Goal: Find specific page/section: Find specific page/section

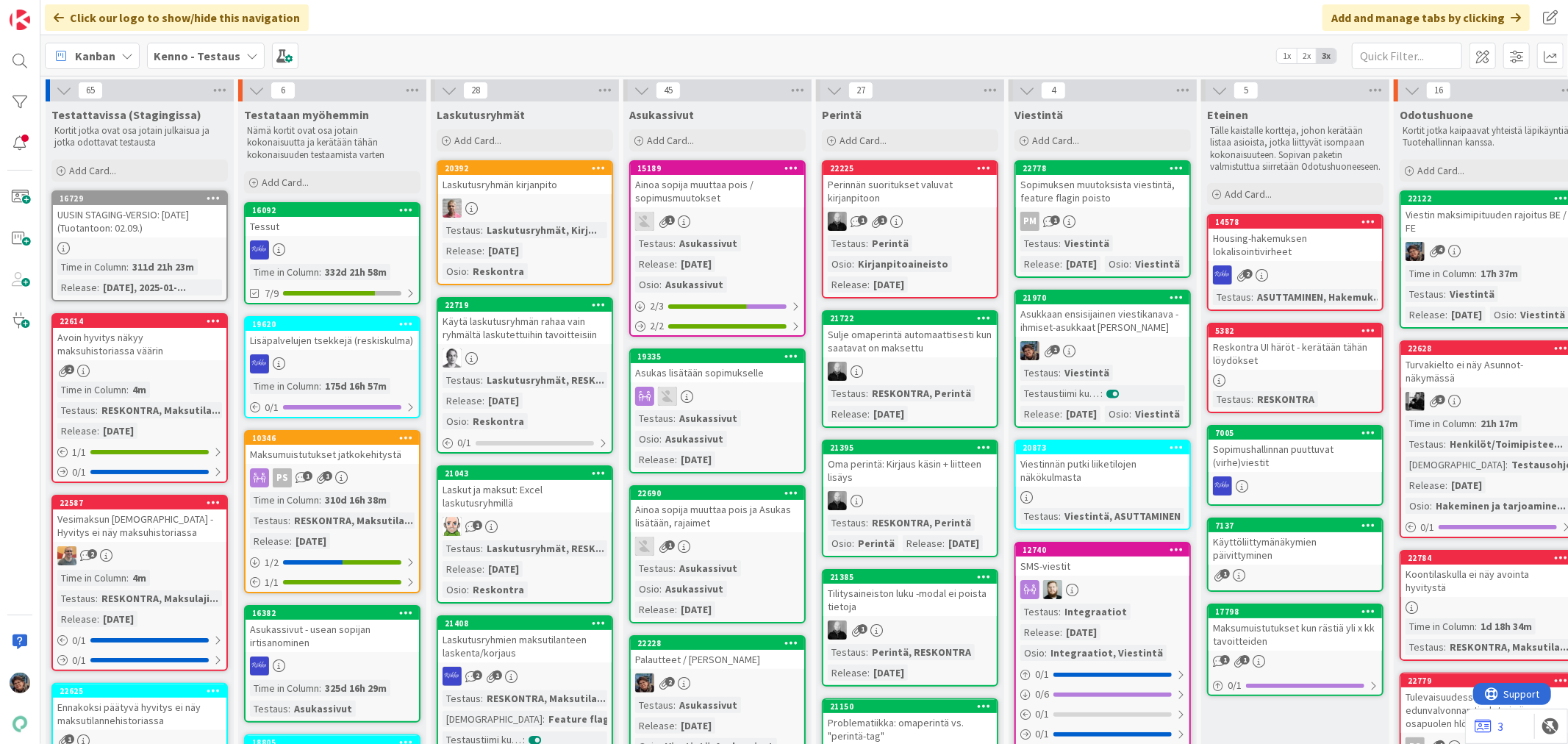
click at [1141, 360] on div "1" at bounding box center [1103, 350] width 173 height 19
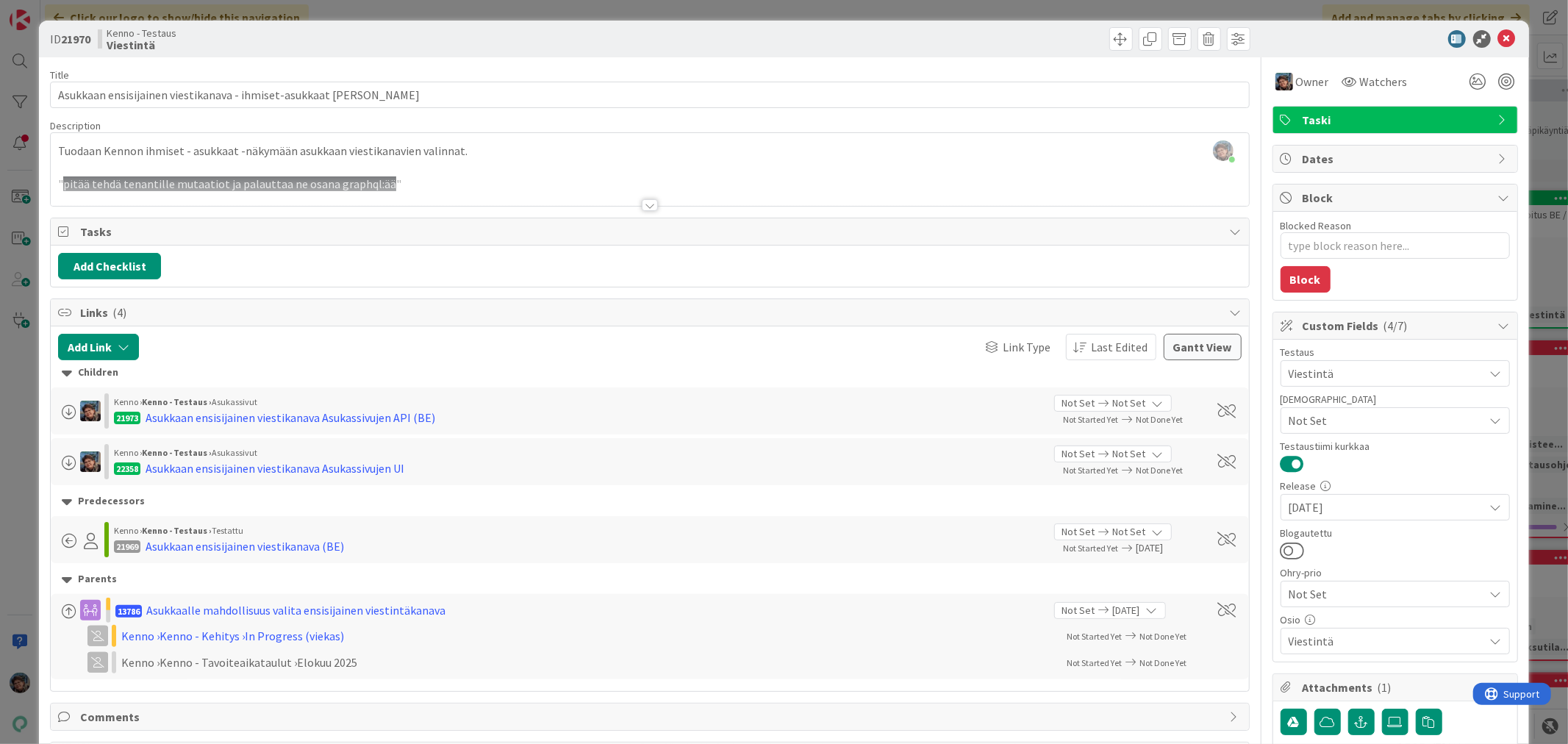
click at [646, 206] on div at bounding box center [650, 205] width 16 height 12
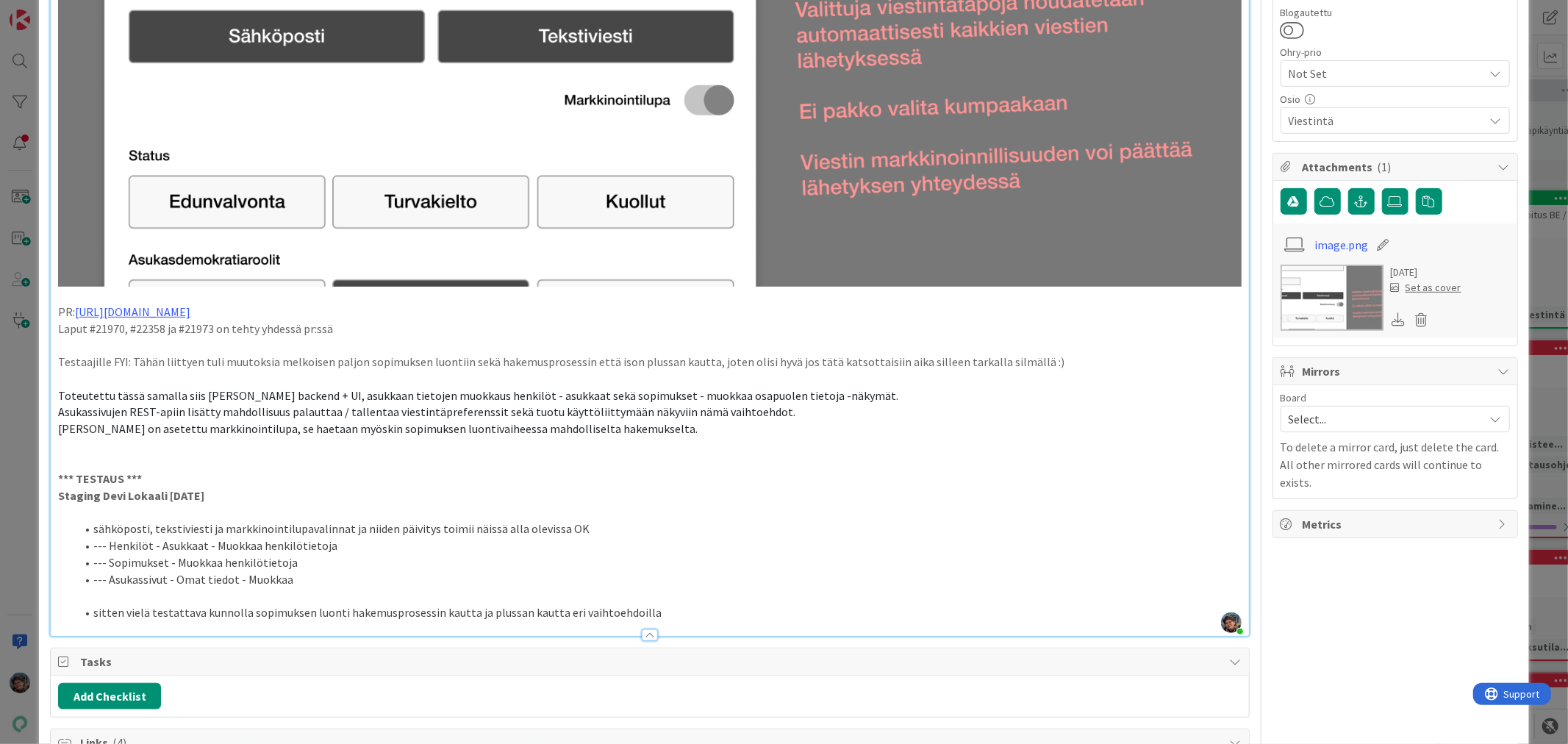
scroll to position [571, 0]
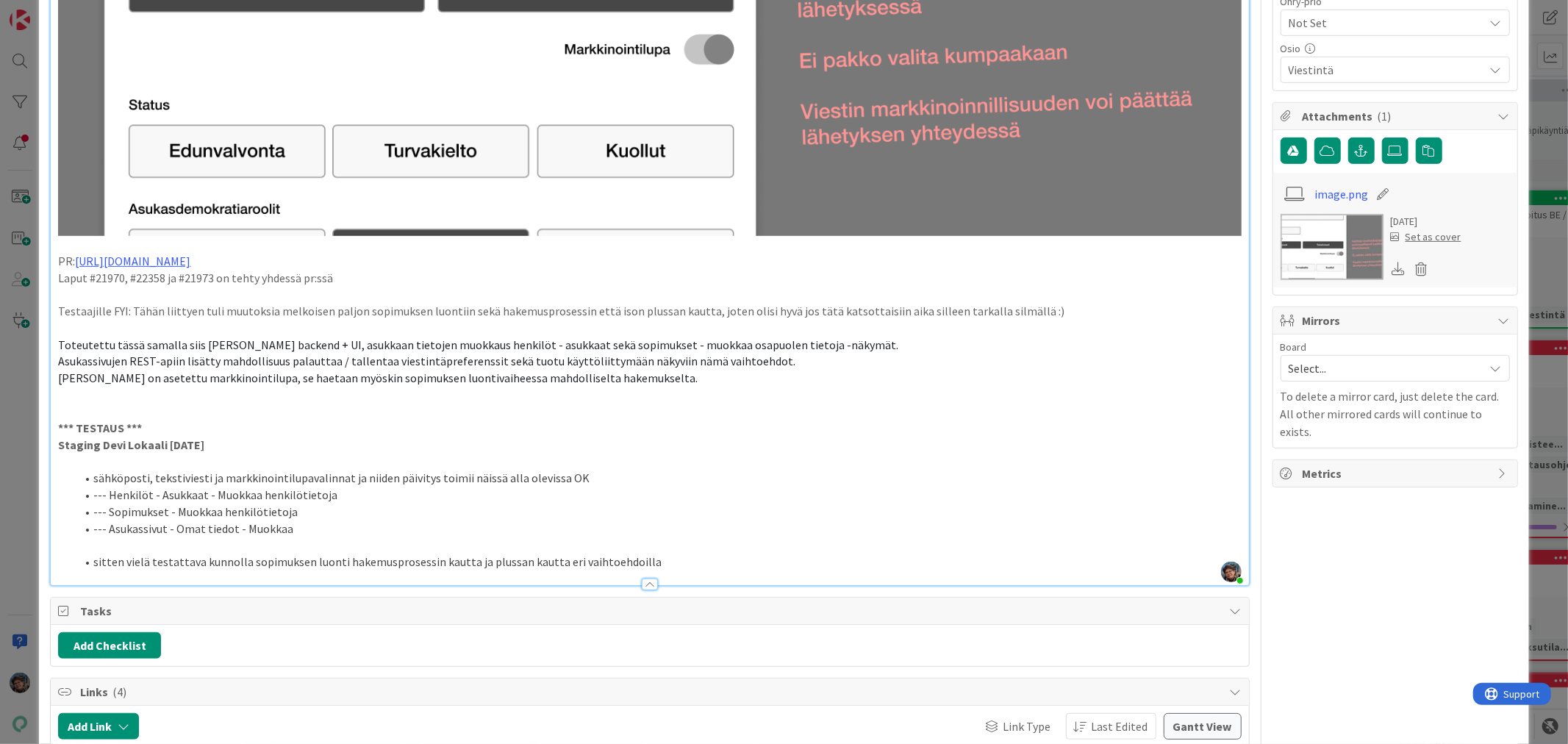
type textarea "x"
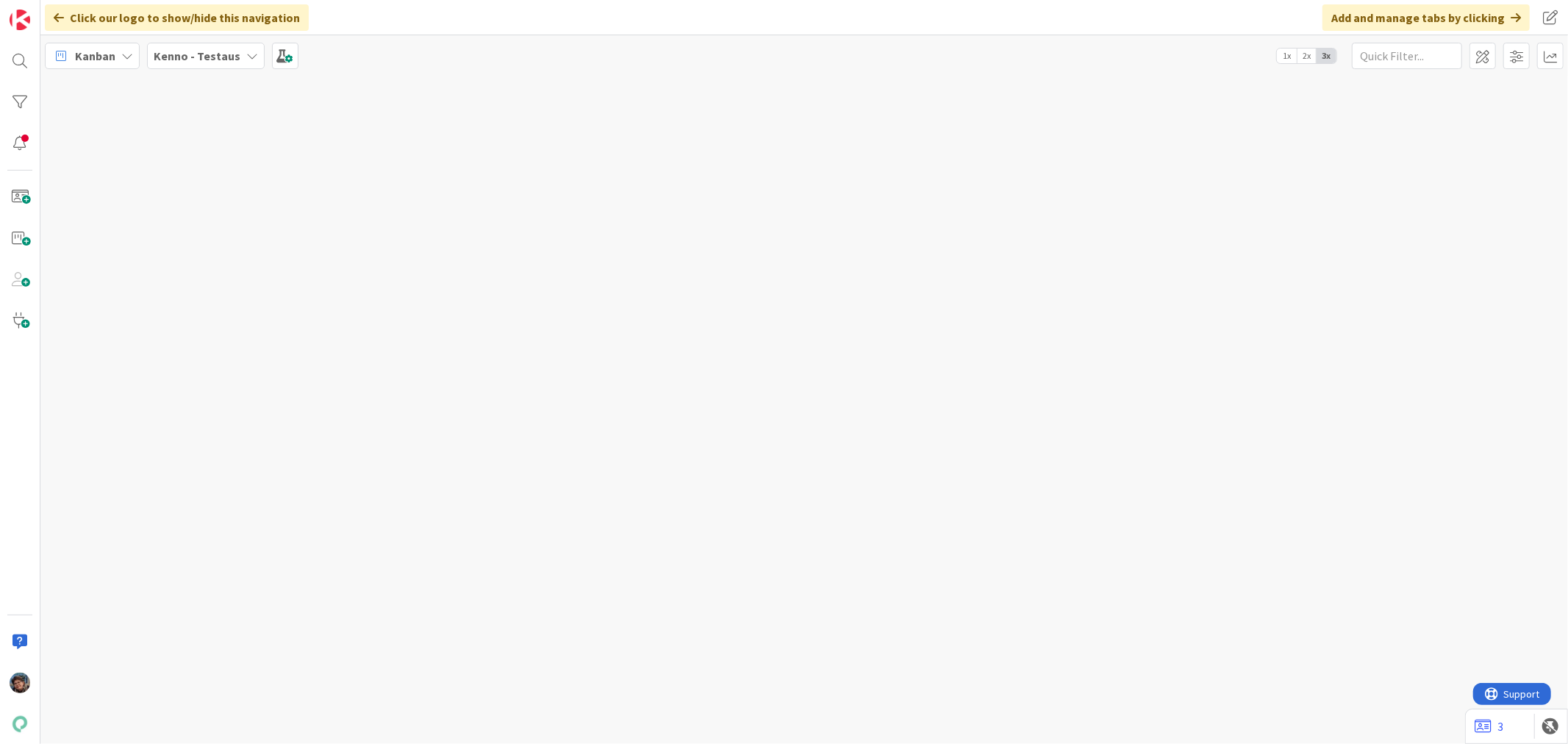
click at [224, 52] on b "Kenno - Testaus" at bounding box center [197, 56] width 87 height 15
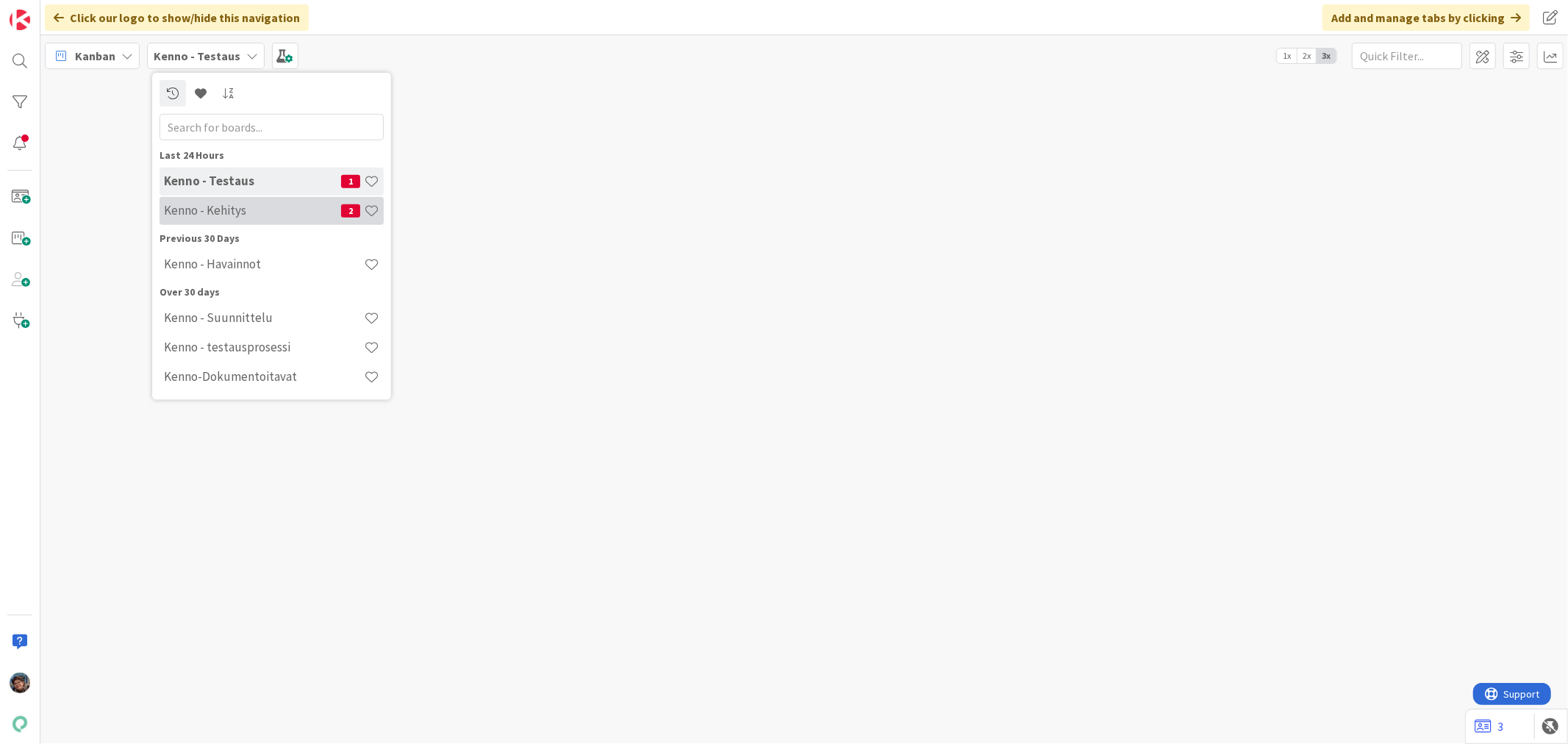
click at [231, 212] on h4 "Kenno - Kehitys" at bounding box center [253, 210] width 177 height 15
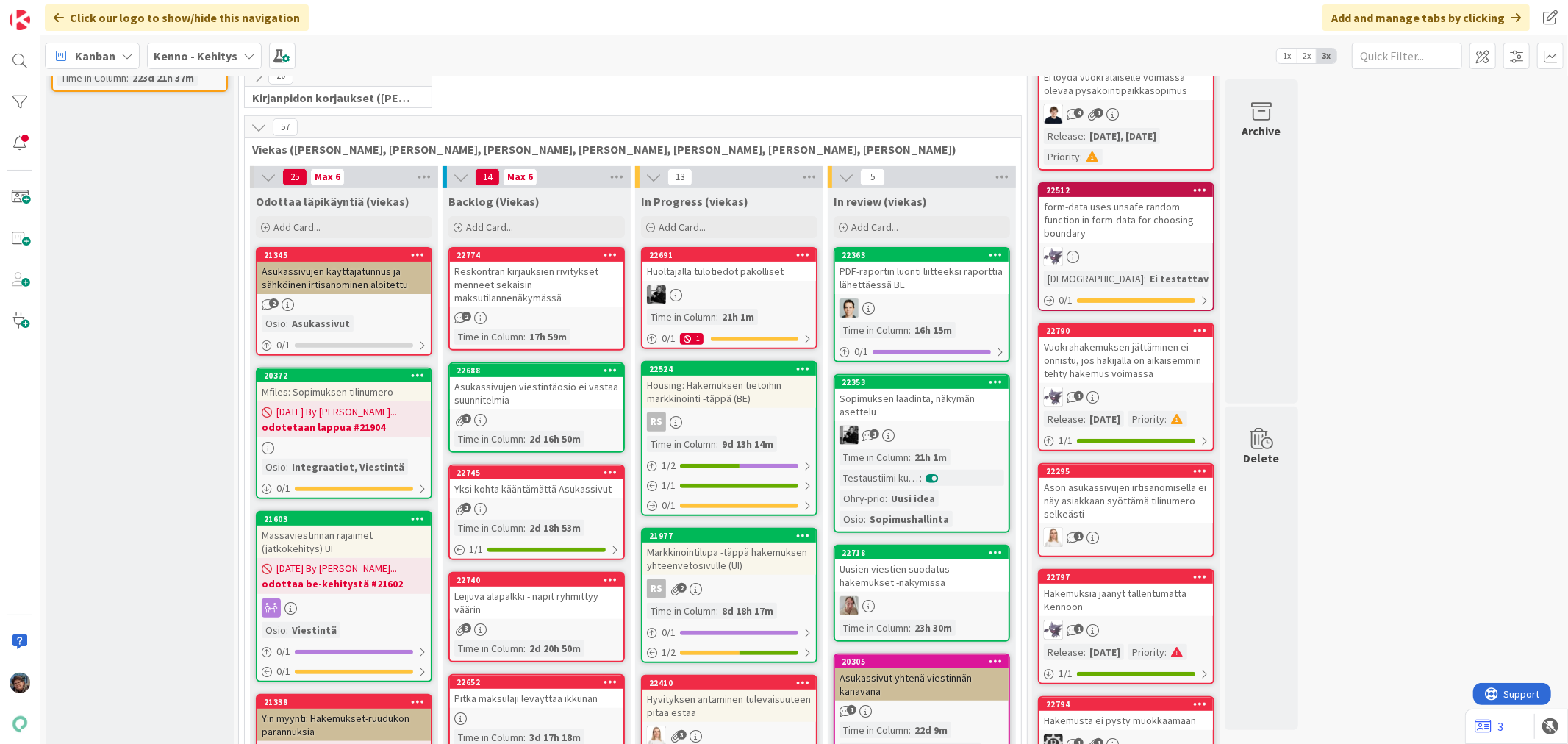
scroll to position [245, 0]
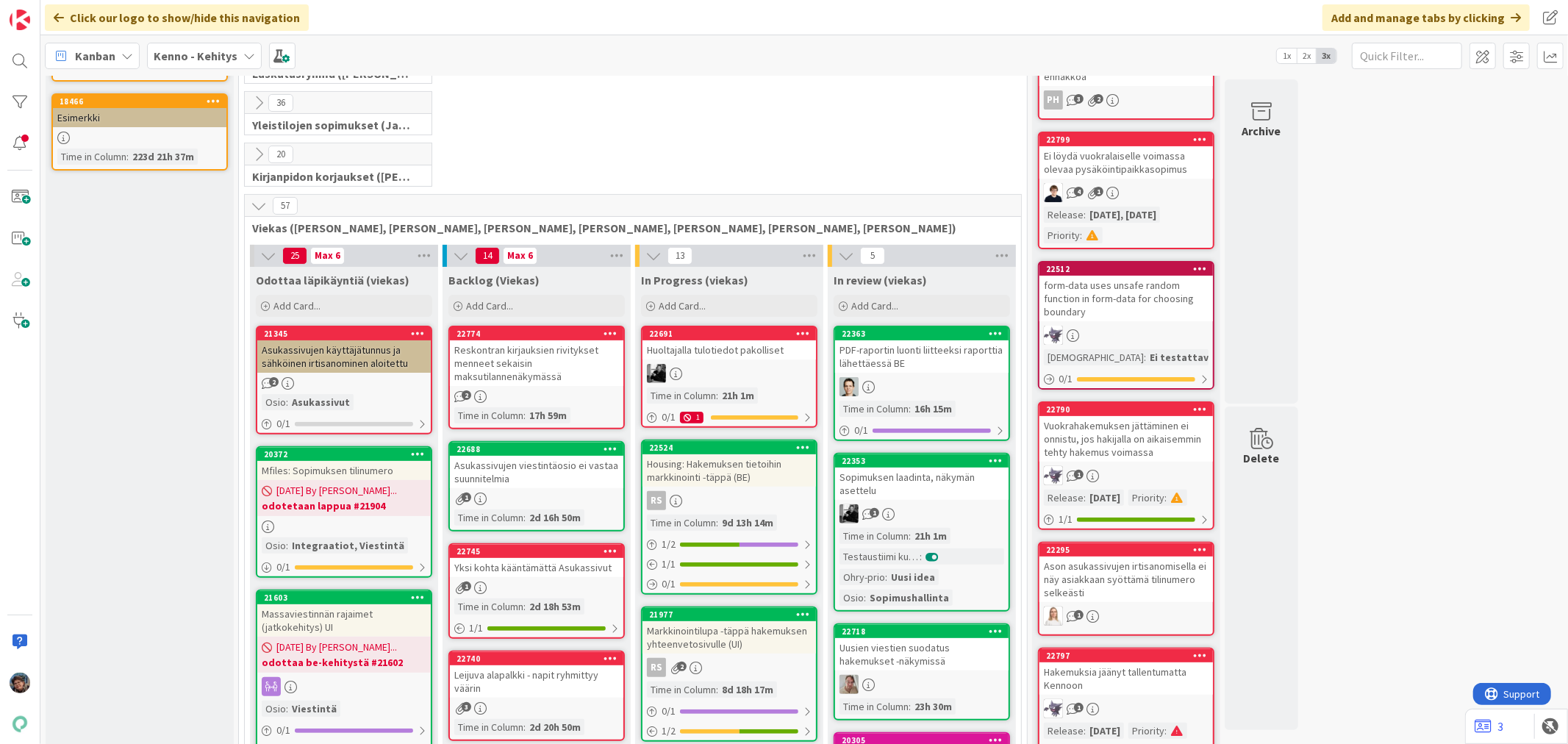
click at [576, 487] on div "Asukassivujen viestintäosio ei vastaa suunnitelmia" at bounding box center [537, 472] width 173 height 33
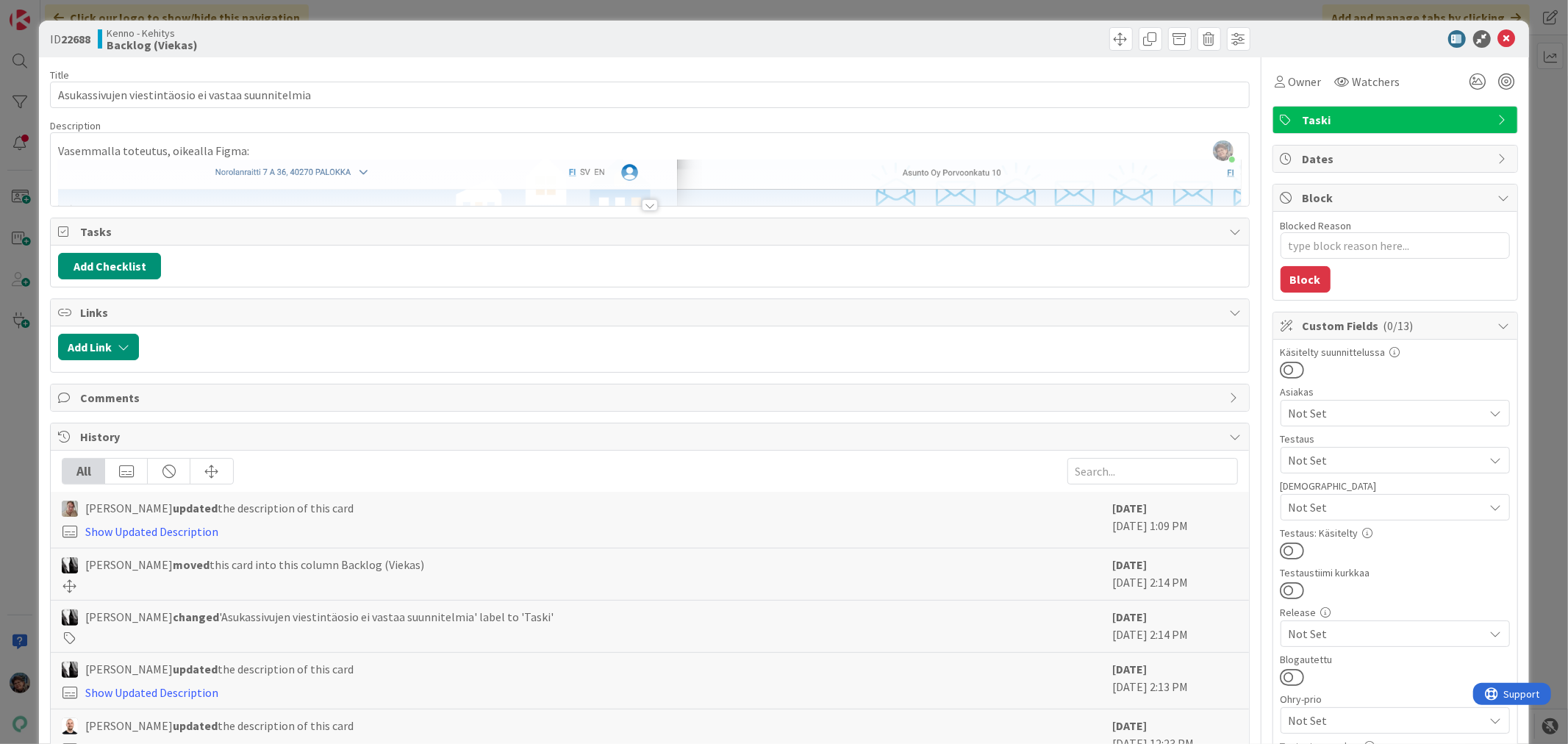
click at [645, 208] on div at bounding box center [650, 205] width 16 height 12
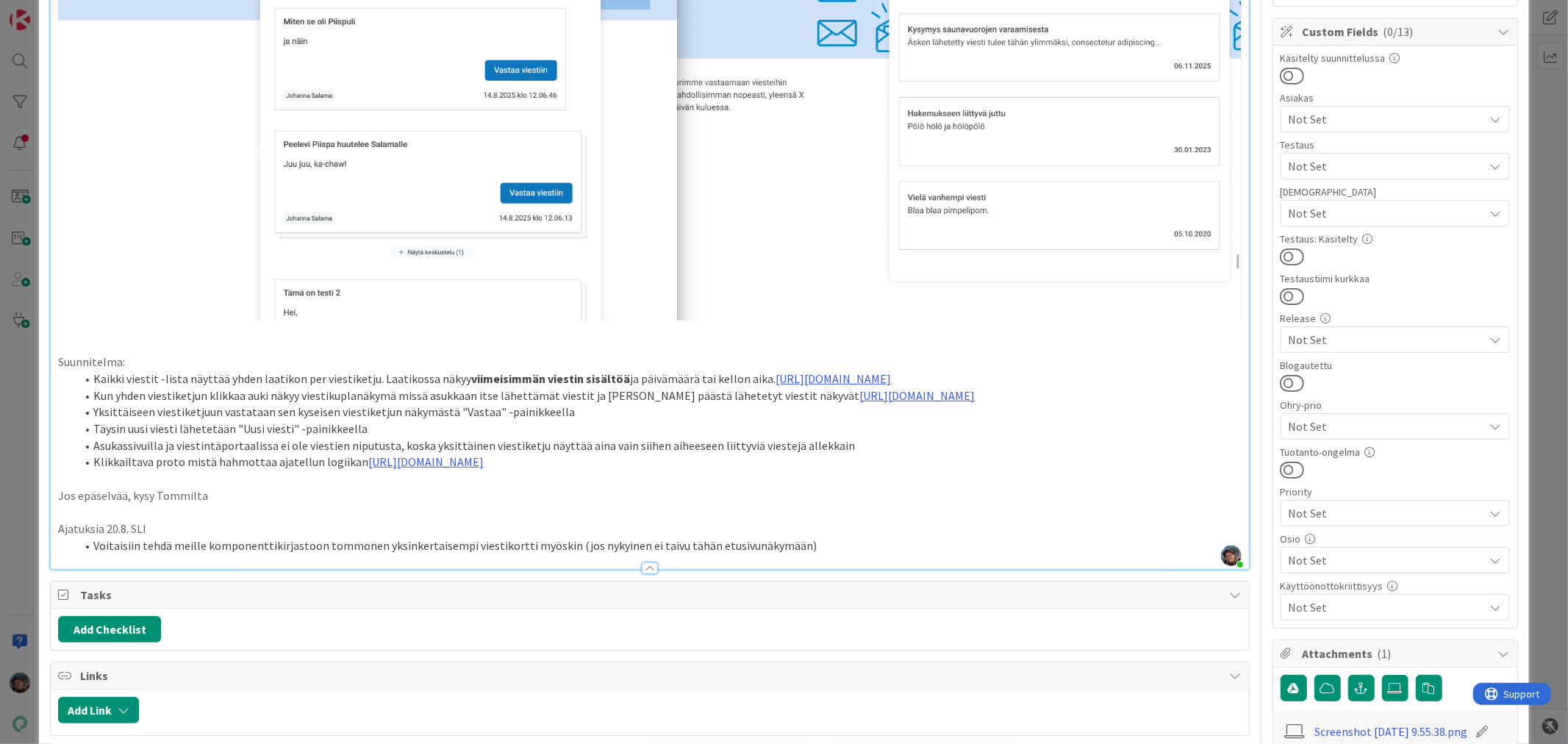
scroll to position [326, 0]
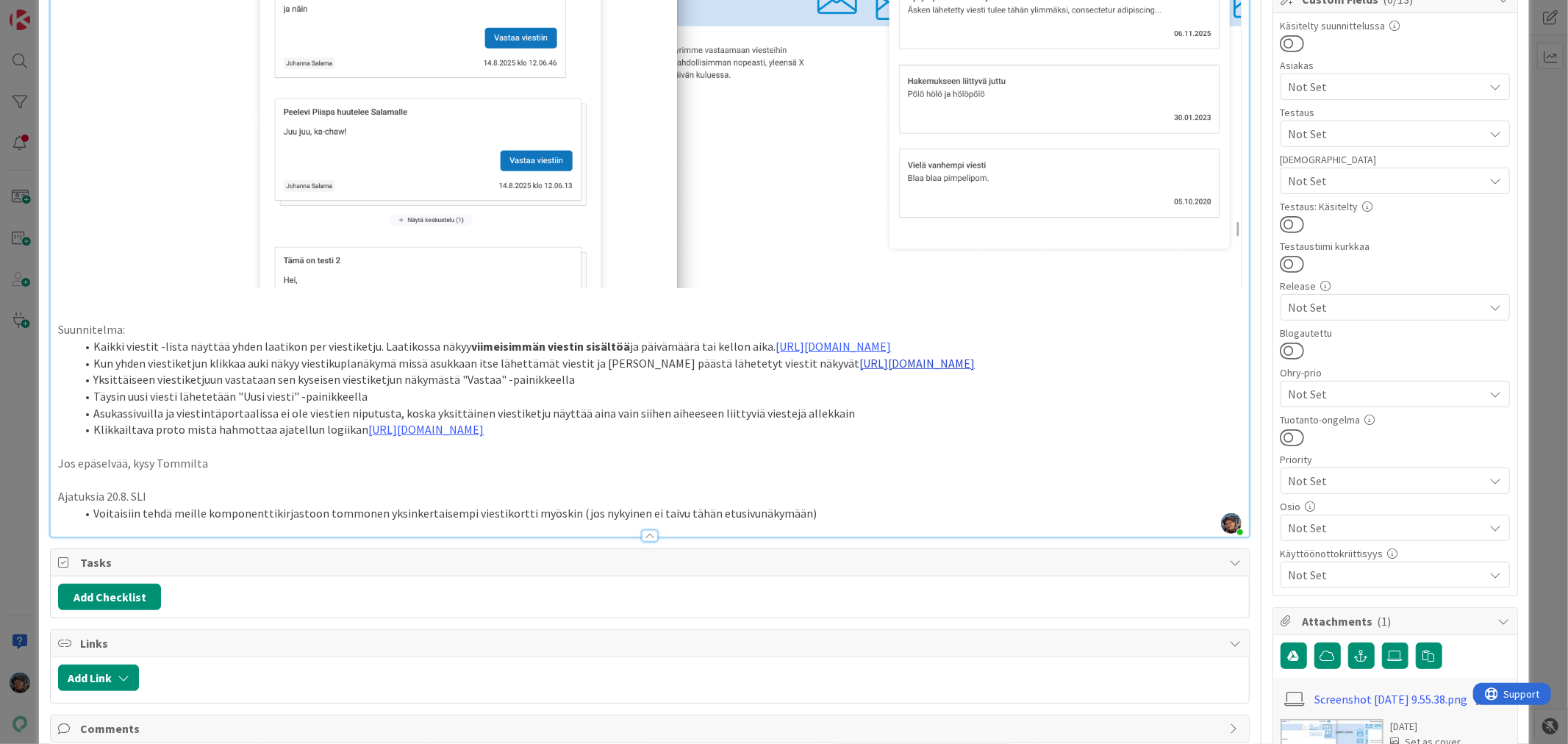
click at [897, 370] on link "[URL][DOMAIN_NAME]" at bounding box center [917, 364] width 115 height 15
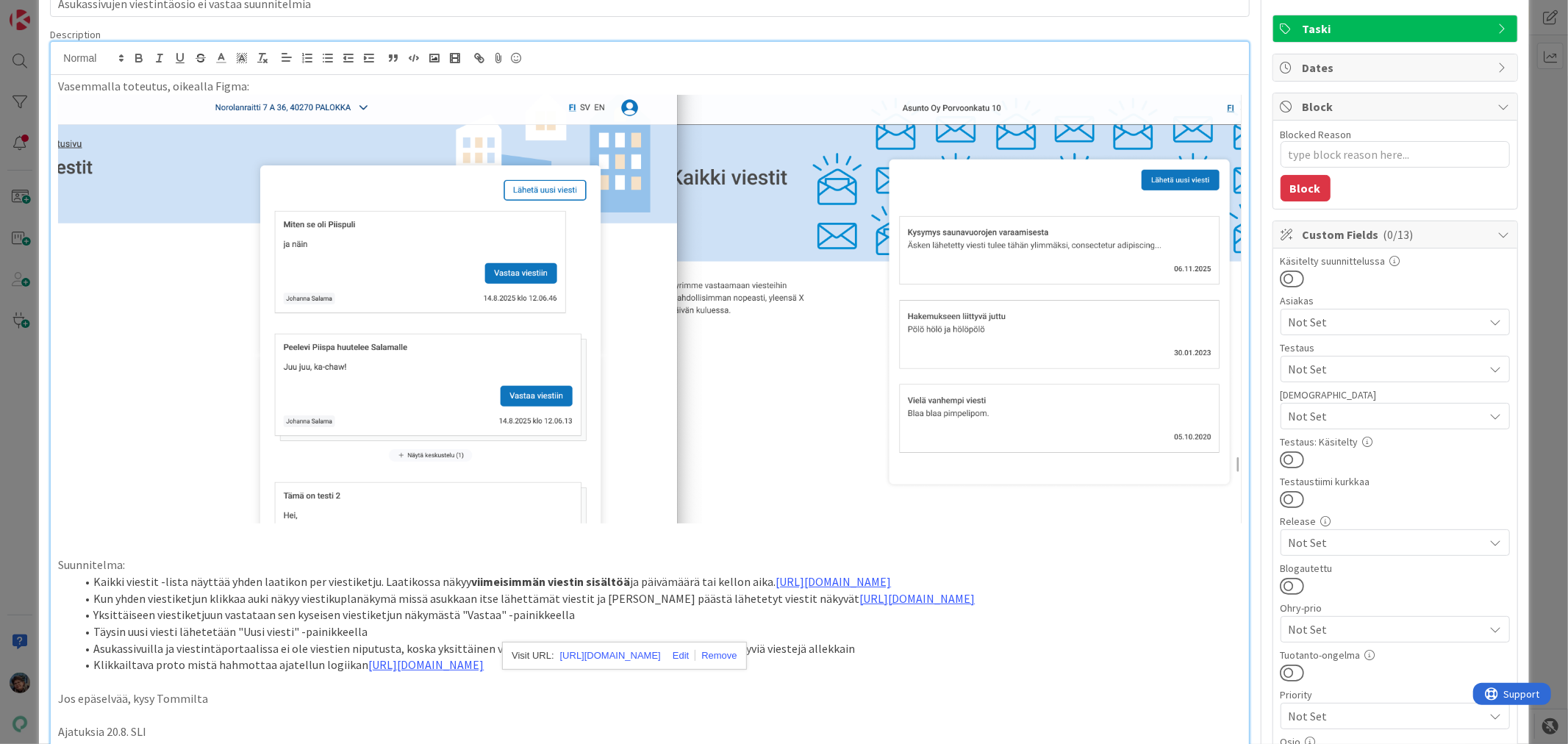
scroll to position [0, 0]
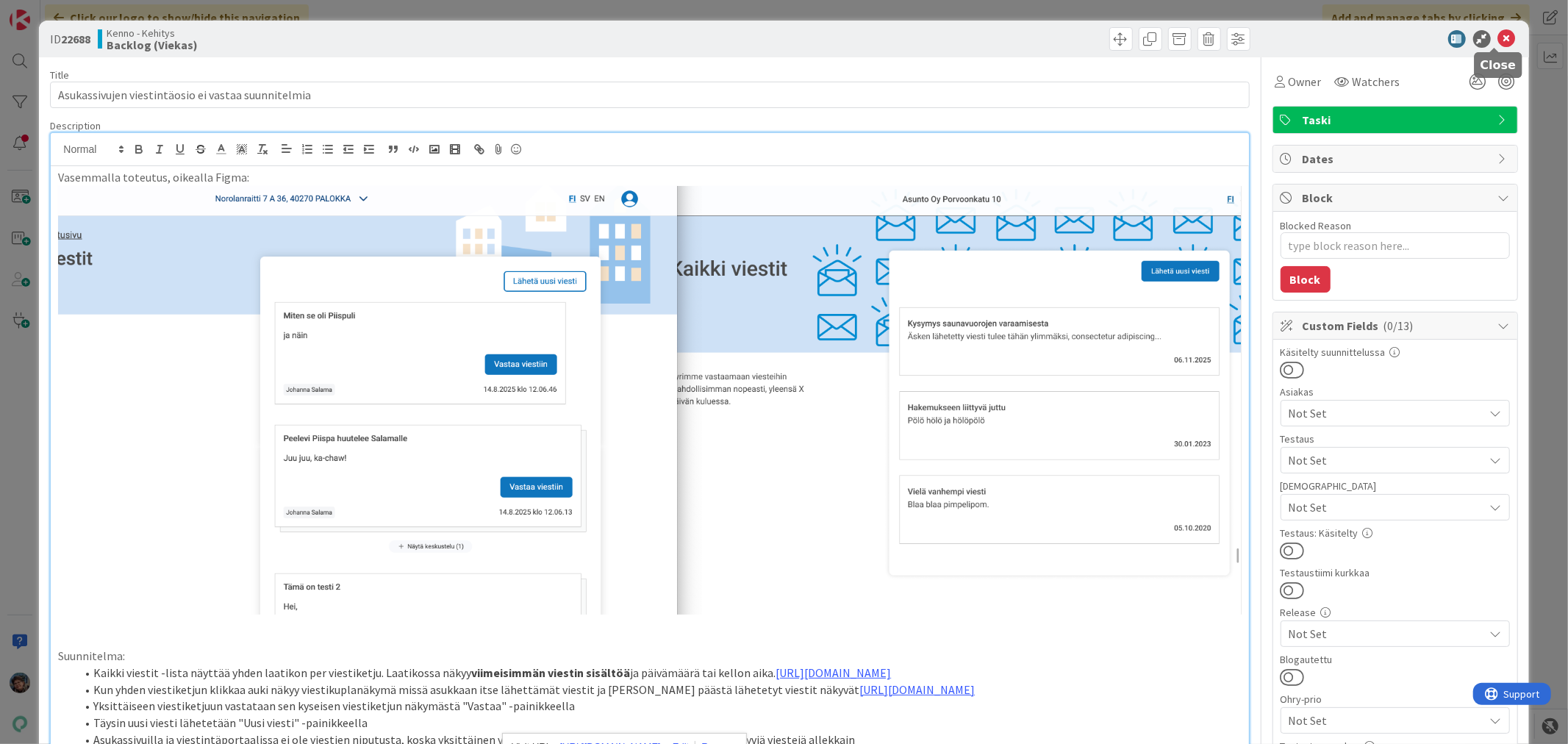
click at [1499, 37] on icon at bounding box center [1507, 38] width 18 height 18
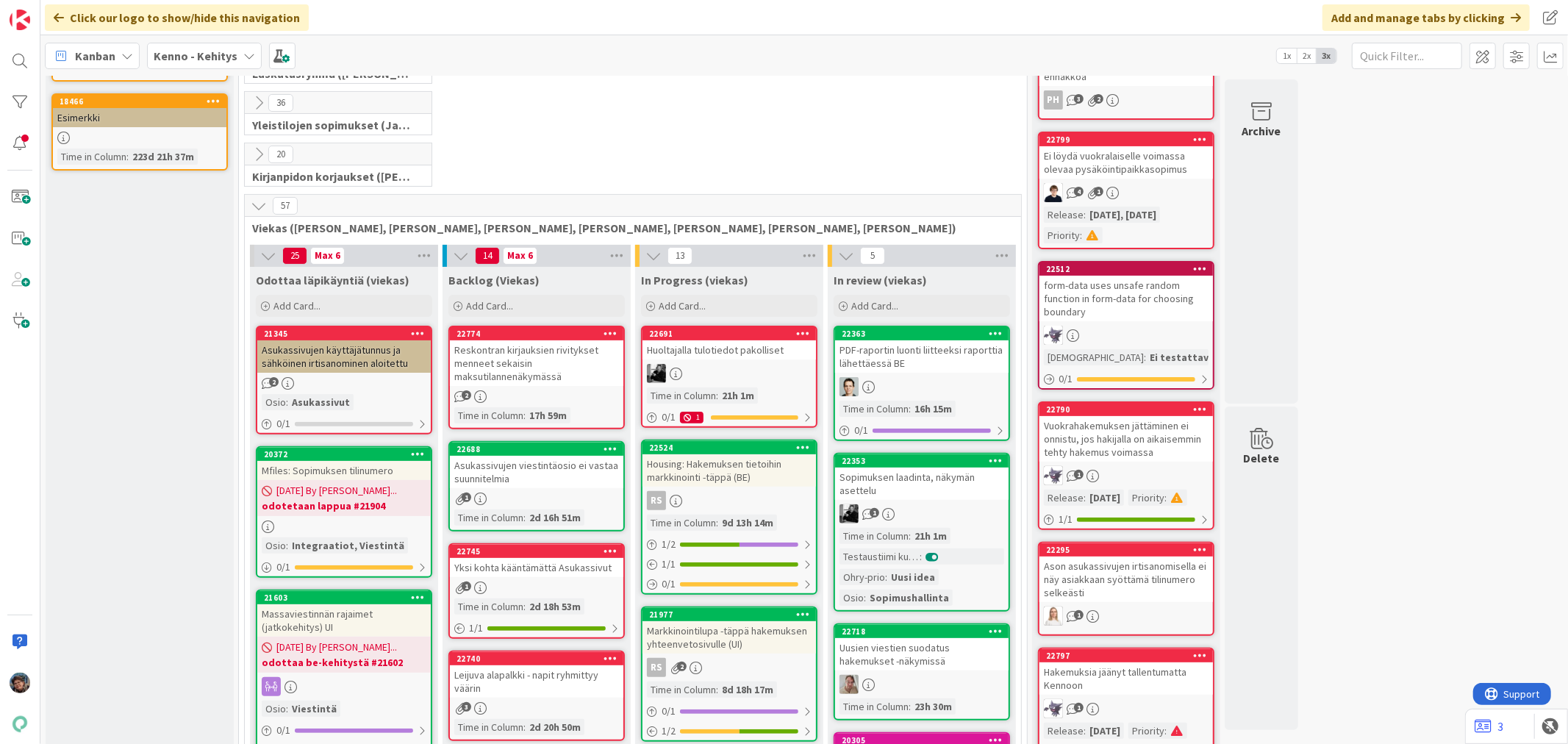
click at [562, 380] on div "Reskontran kirjauksien rivitykset menneet sekaisin maksutilannenäkymässä" at bounding box center [537, 363] width 173 height 46
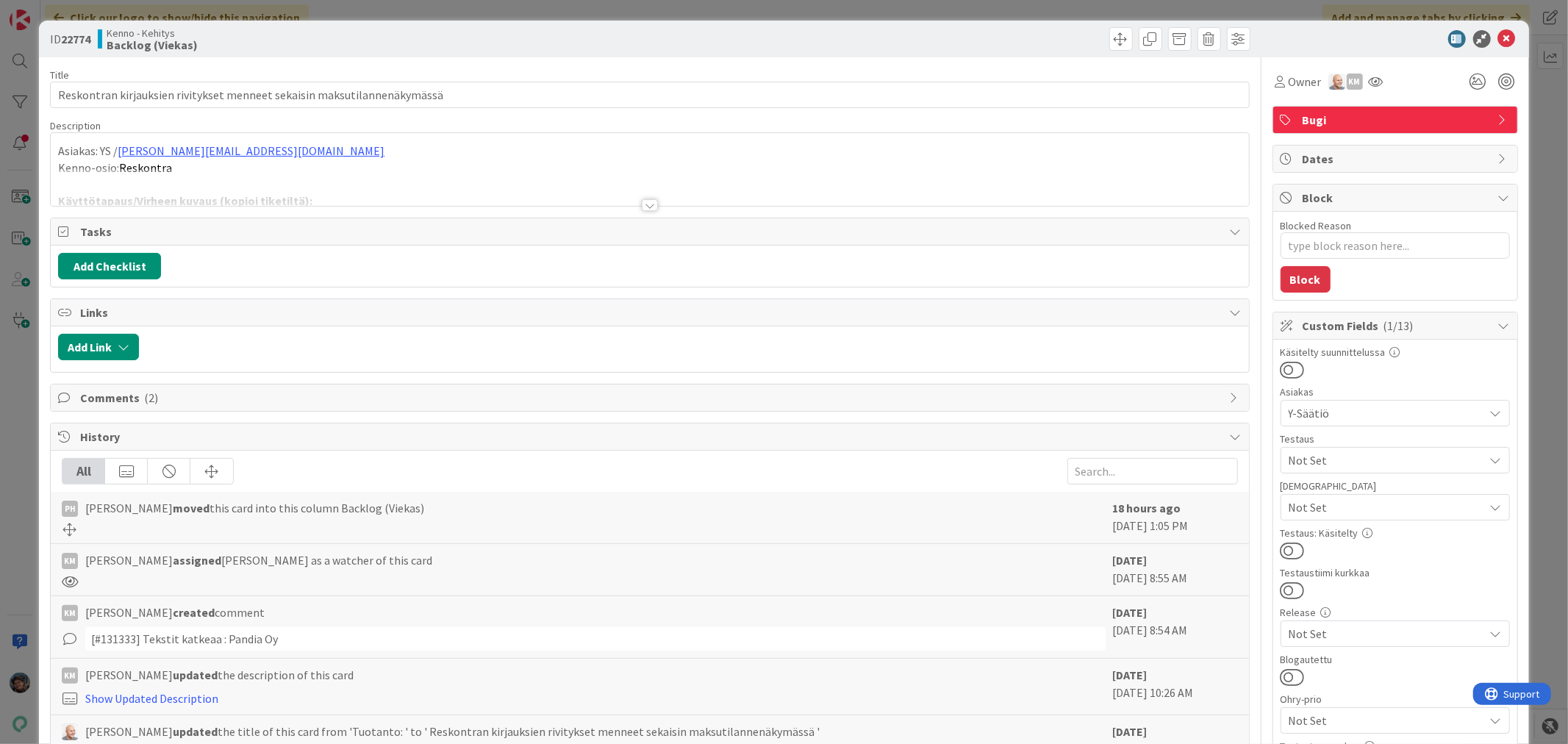
type textarea "x"
click at [647, 204] on div at bounding box center [650, 205] width 16 height 12
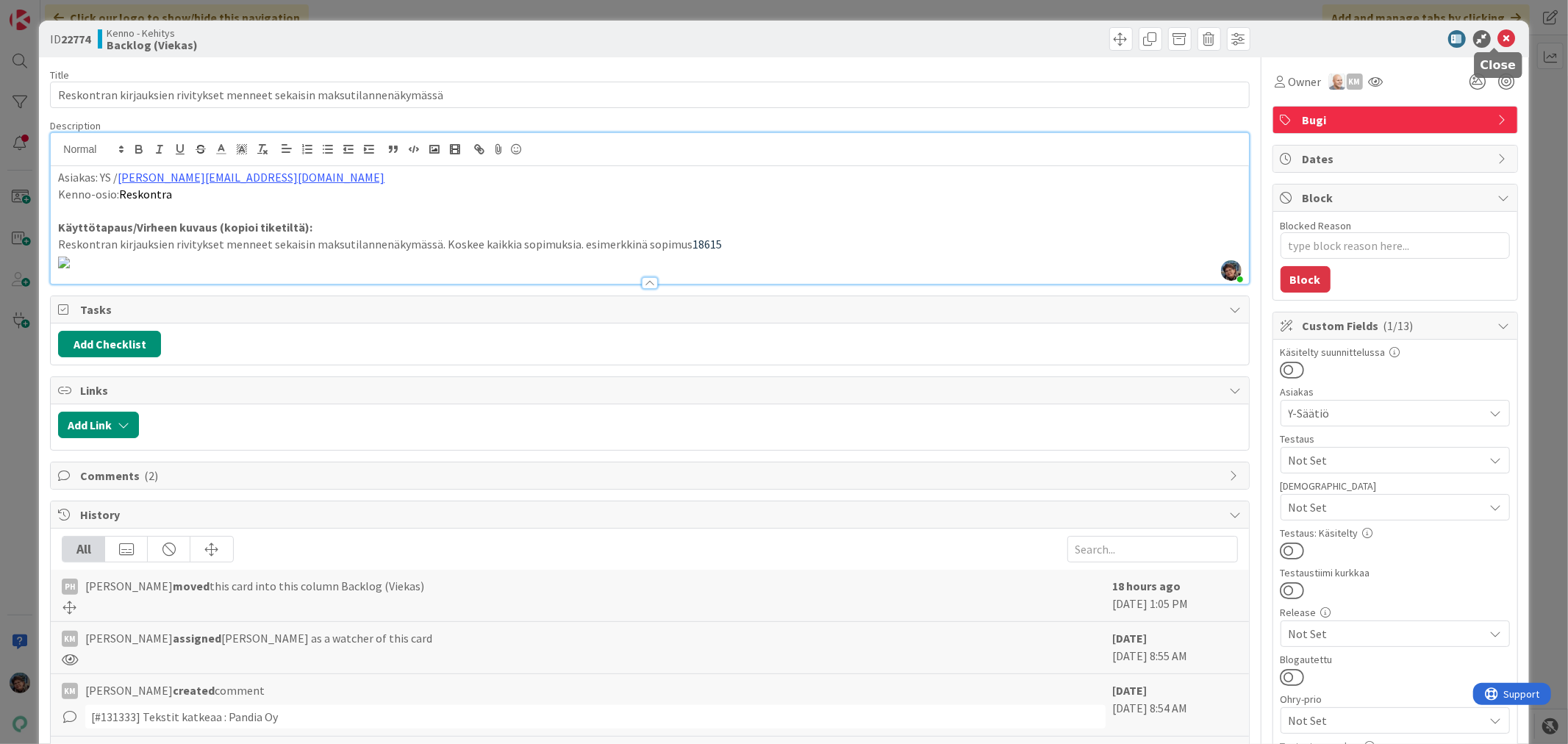
click at [1499, 33] on icon at bounding box center [1507, 38] width 18 height 18
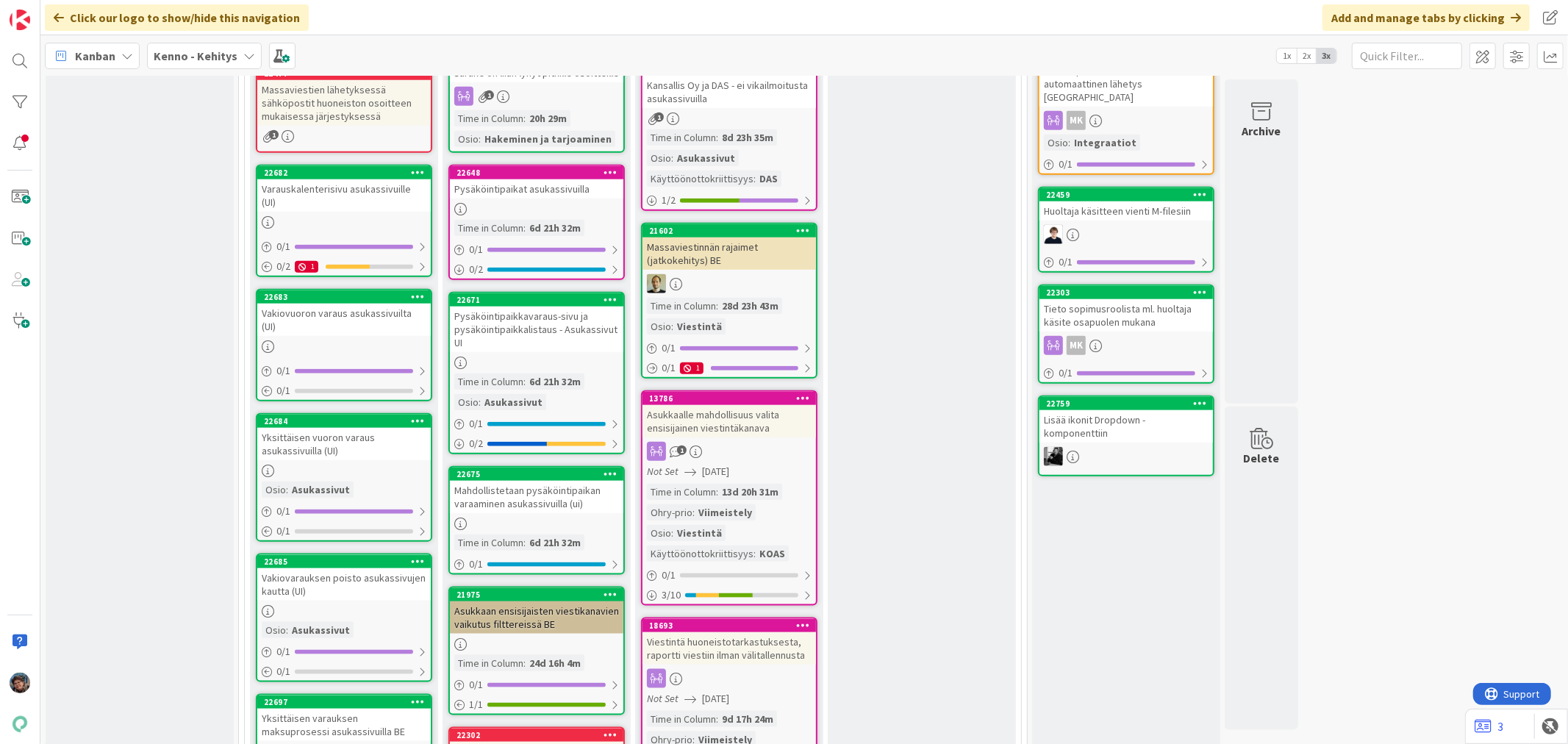
scroll to position [1388, 0]
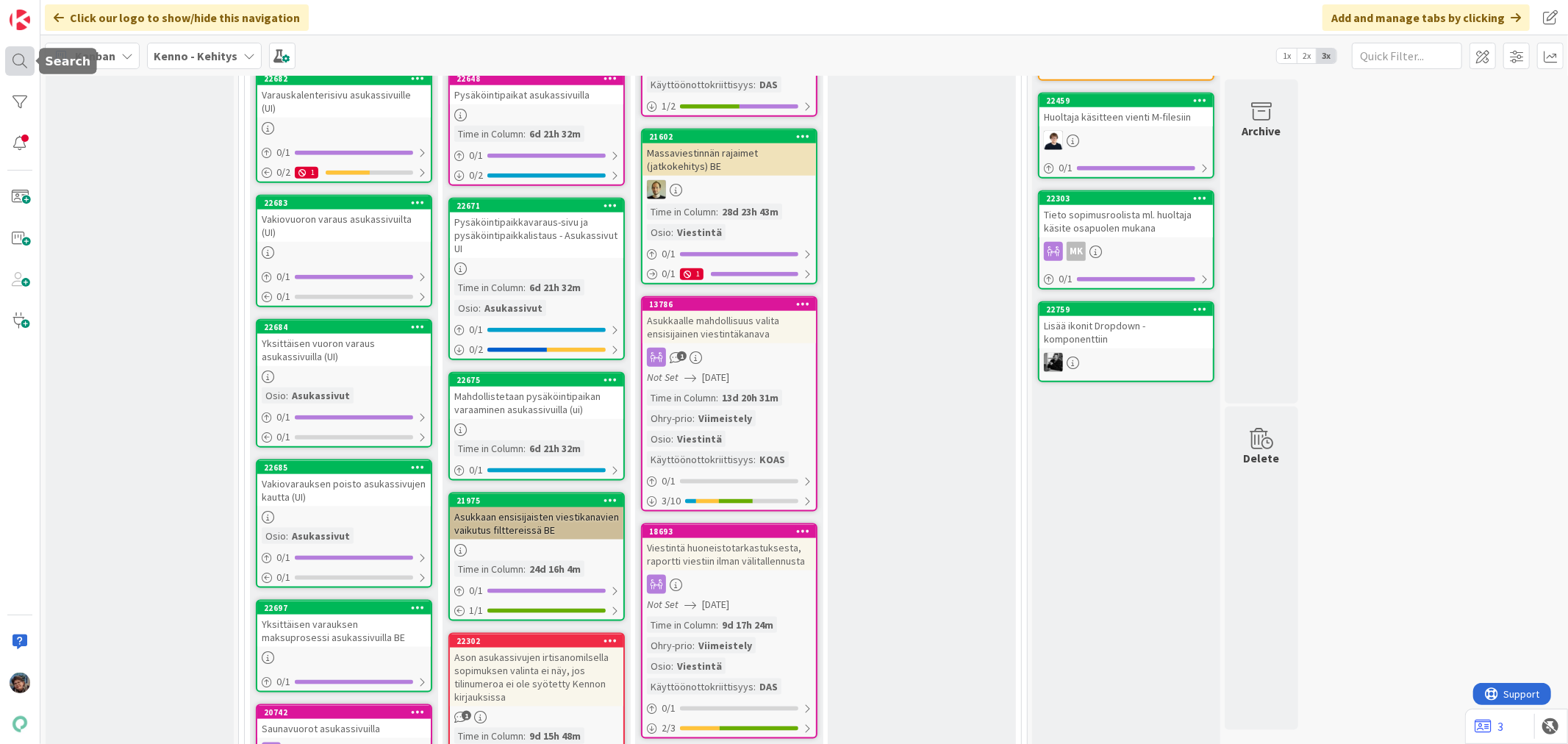
click at [30, 59] on div at bounding box center [19, 61] width 29 height 29
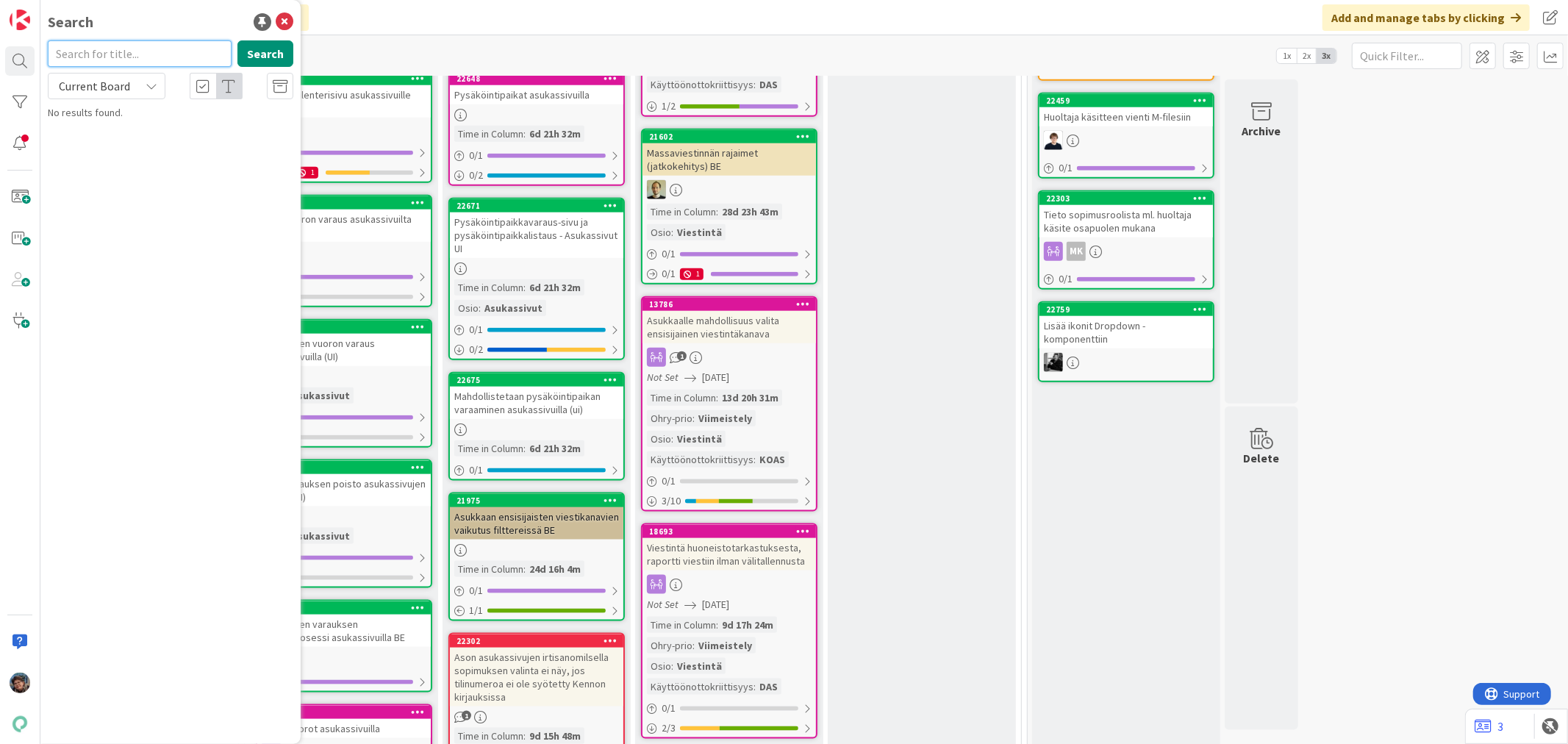
click at [122, 48] on input "text" at bounding box center [139, 53] width 183 height 27
type input "22358"
click at [284, 50] on button "Search" at bounding box center [265, 53] width 56 height 27
click at [107, 87] on span "Current Board" at bounding box center [95, 86] width 72 height 15
click at [87, 140] on span "All Boards" at bounding box center [132, 147] width 153 height 22
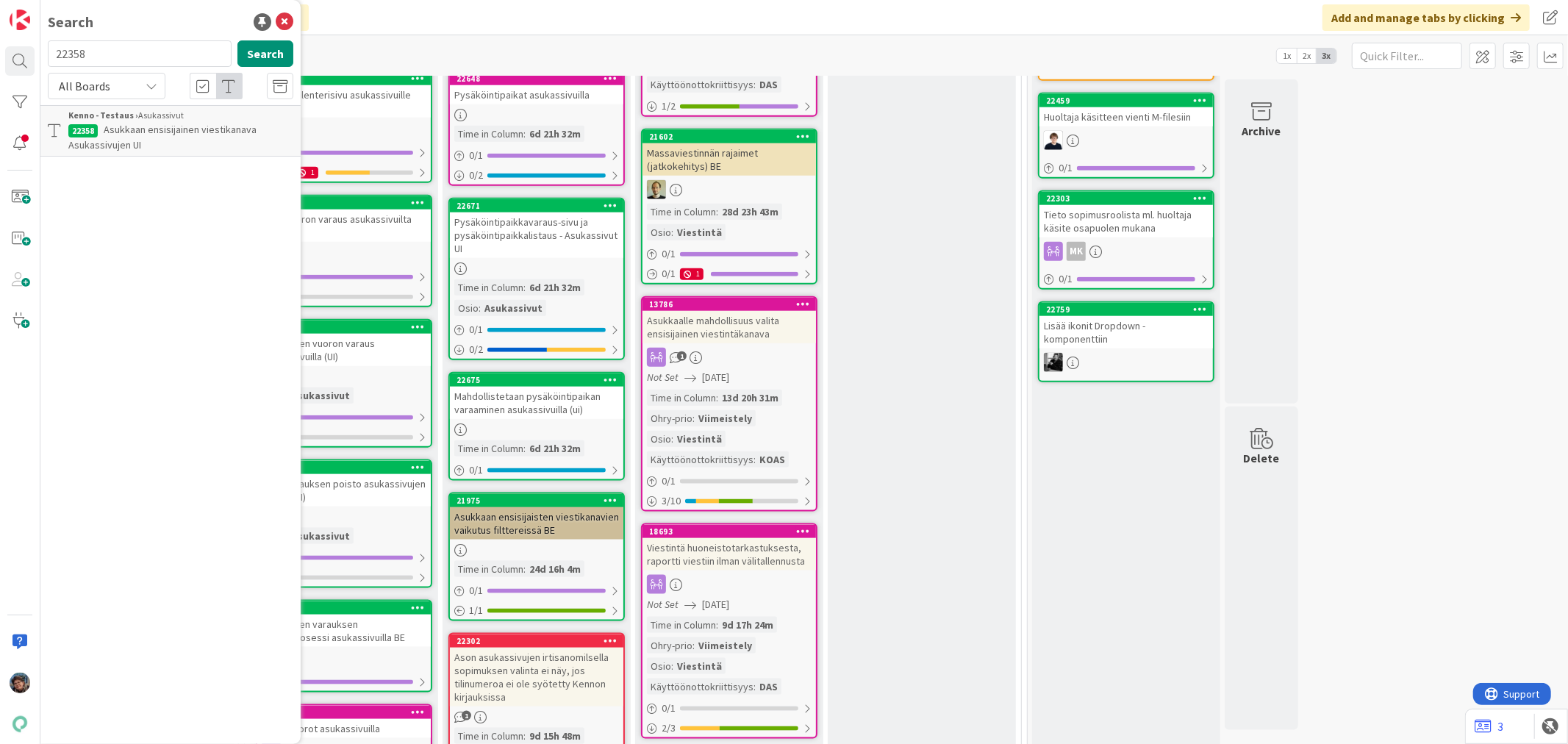
click at [196, 136] on p "Asukkaan ensisijainen viestikanava Asukassivujen UI" at bounding box center [181, 137] width 225 height 31
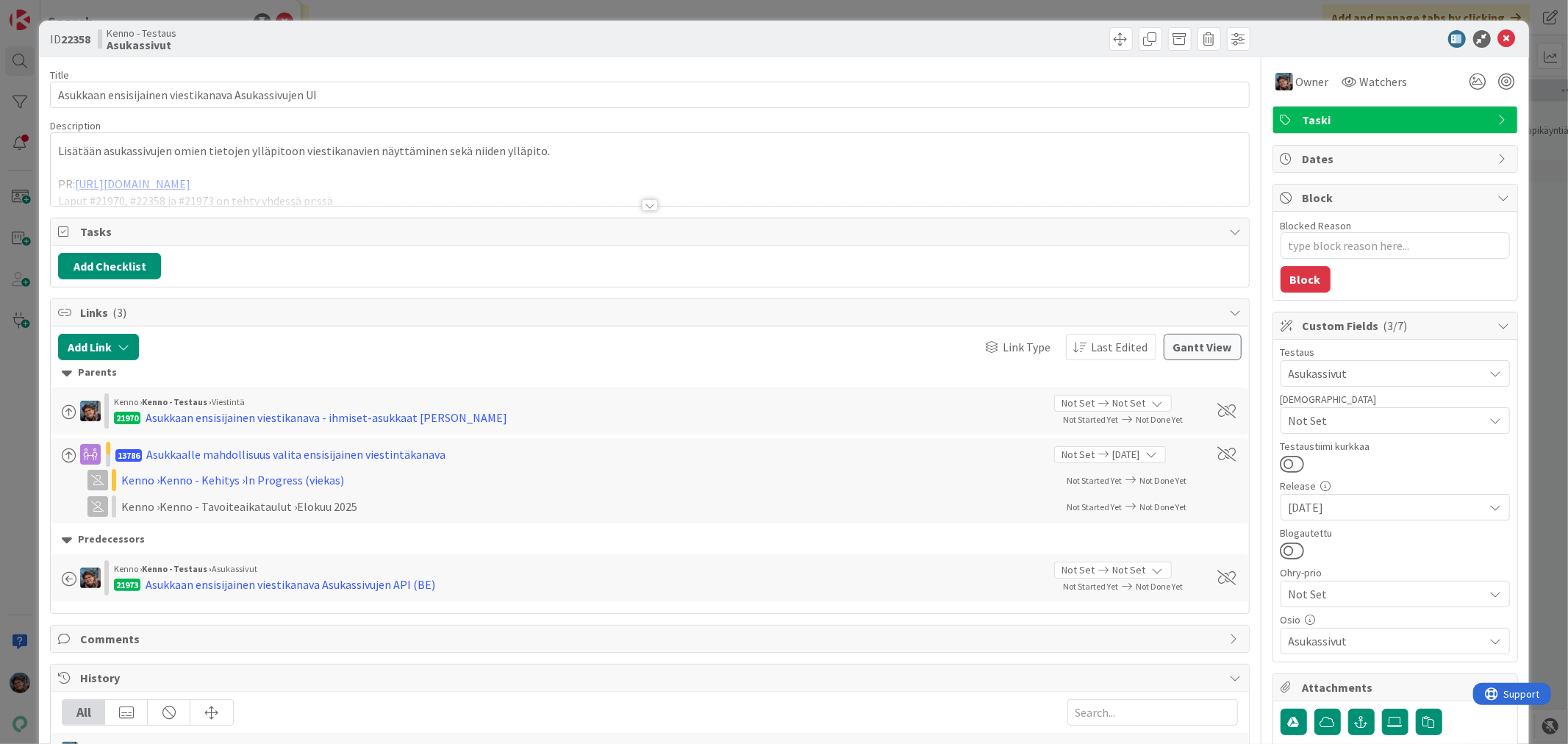
click at [642, 202] on div at bounding box center [650, 205] width 16 height 12
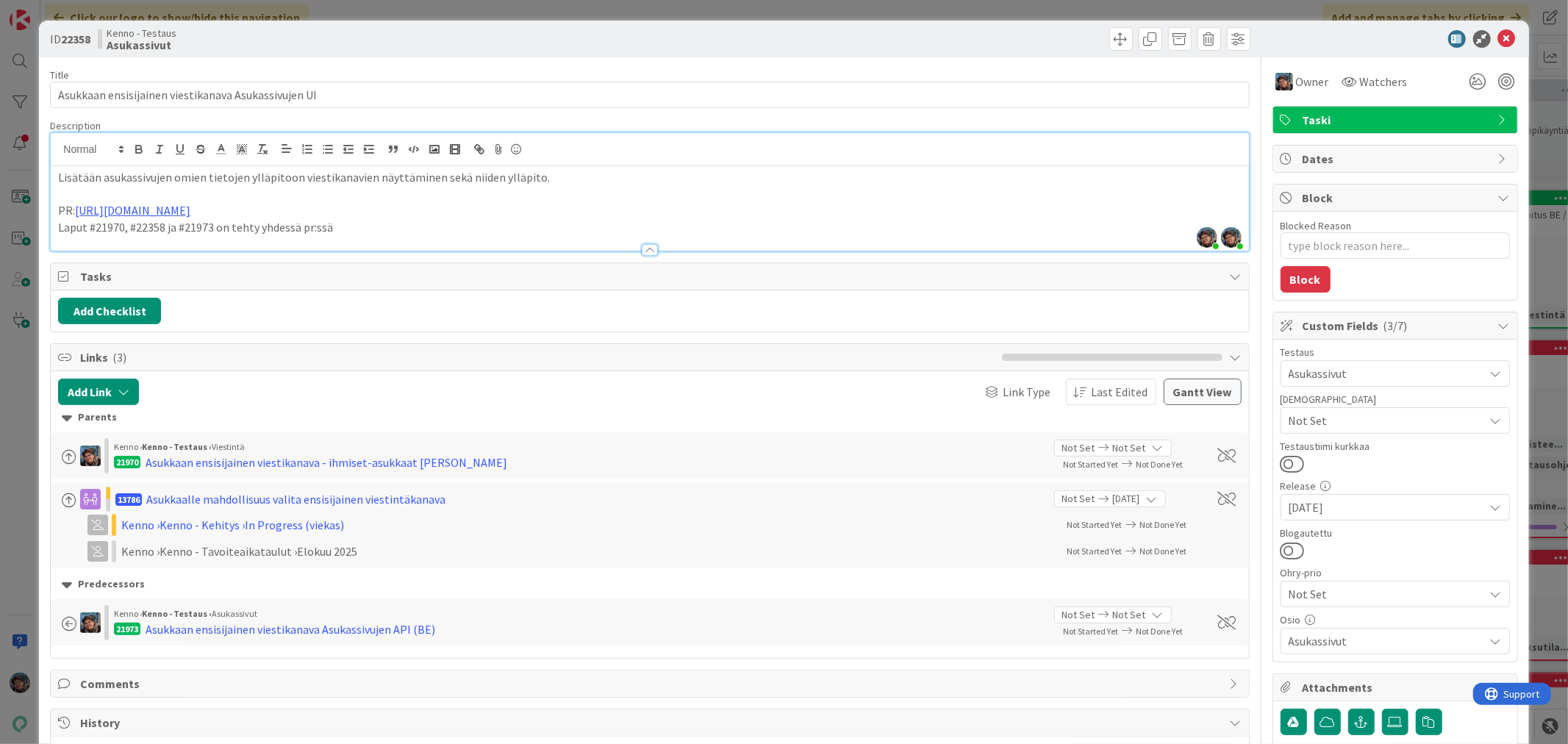
type textarea "x"
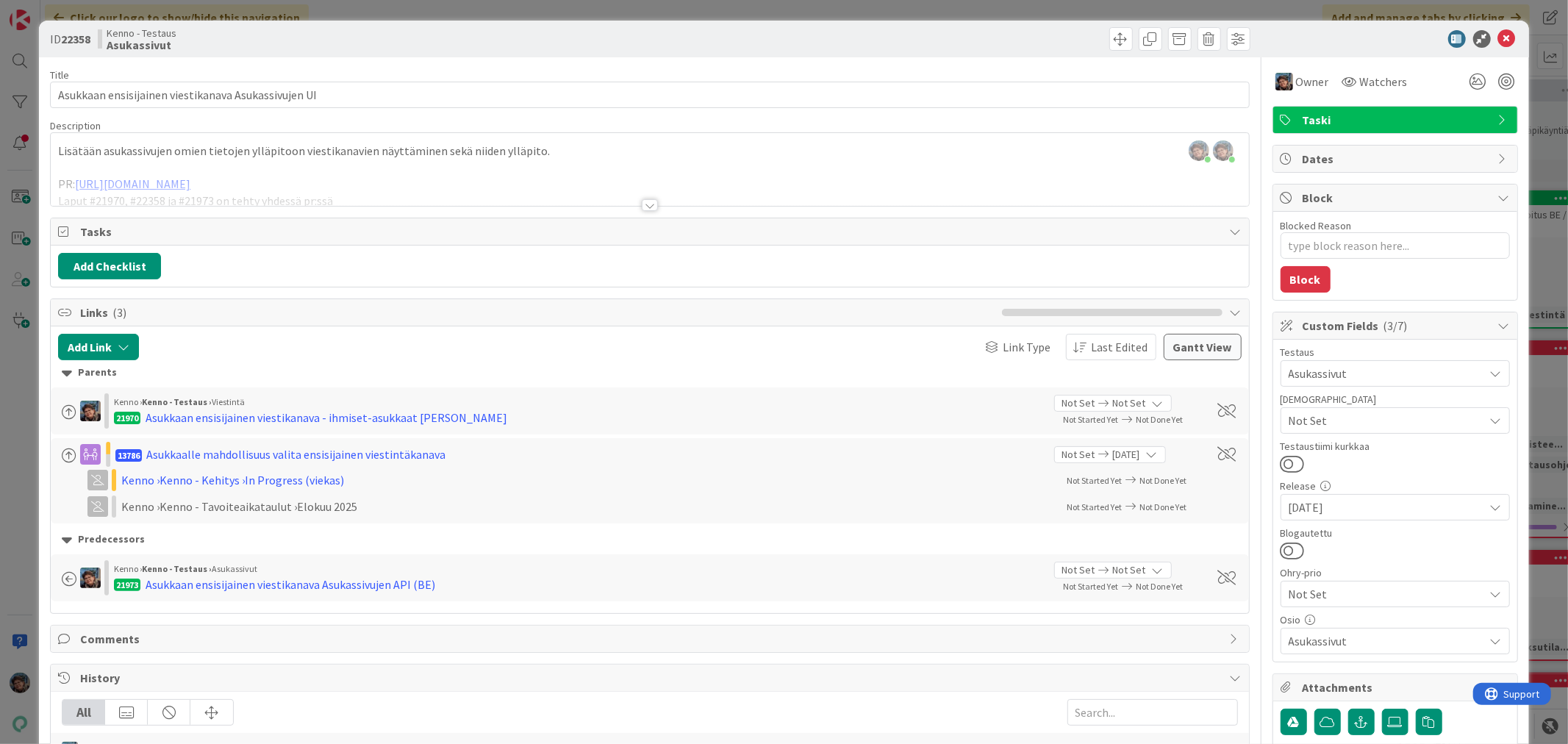
type textarea "x"
